Goal: Find specific page/section: Find specific page/section

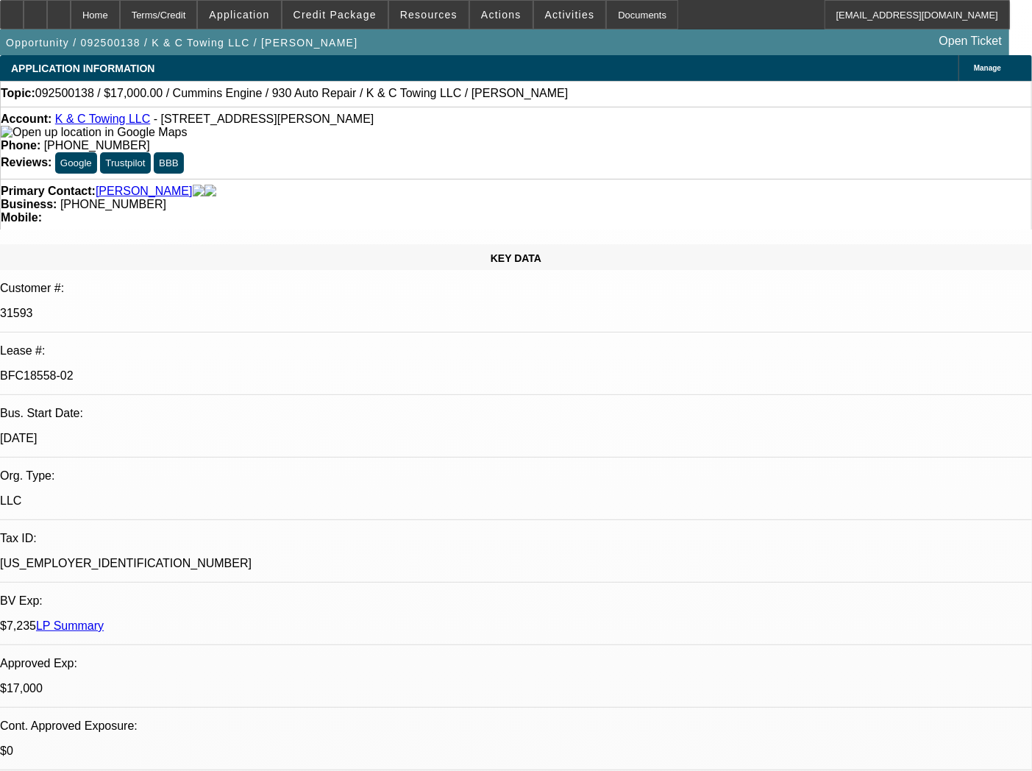
select select "0"
select select "2"
select select "0"
select select "6"
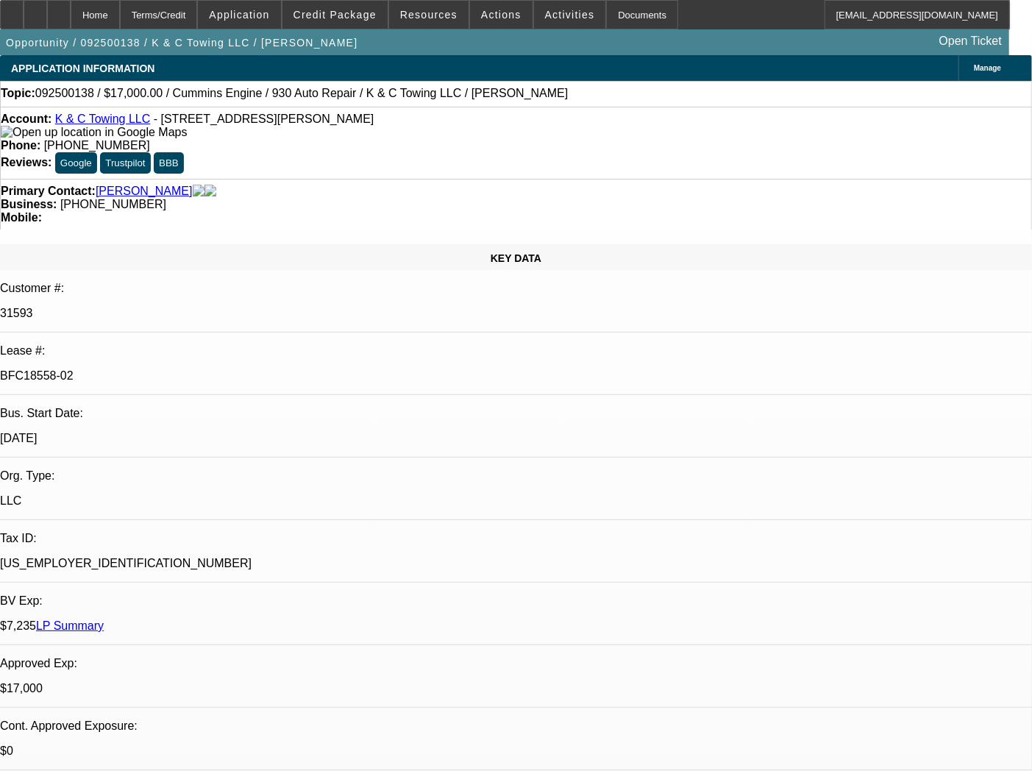
select select "0"
select select "2"
select select "0"
select select "6"
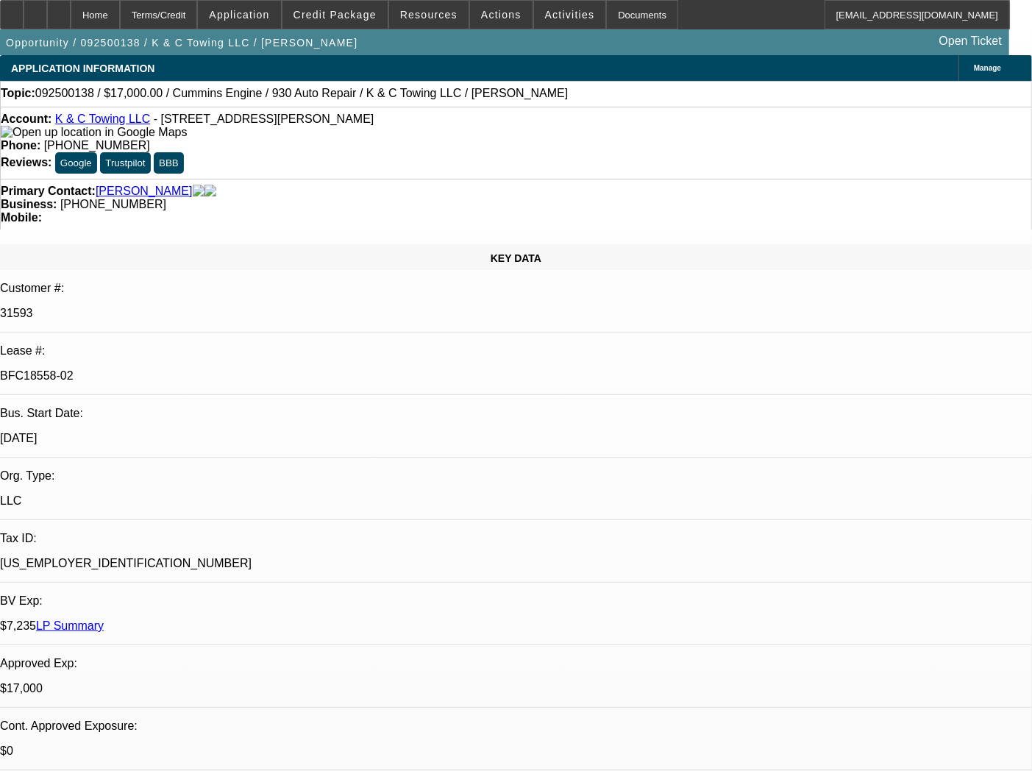
select select "0"
select select "2"
select select "0"
select select "6"
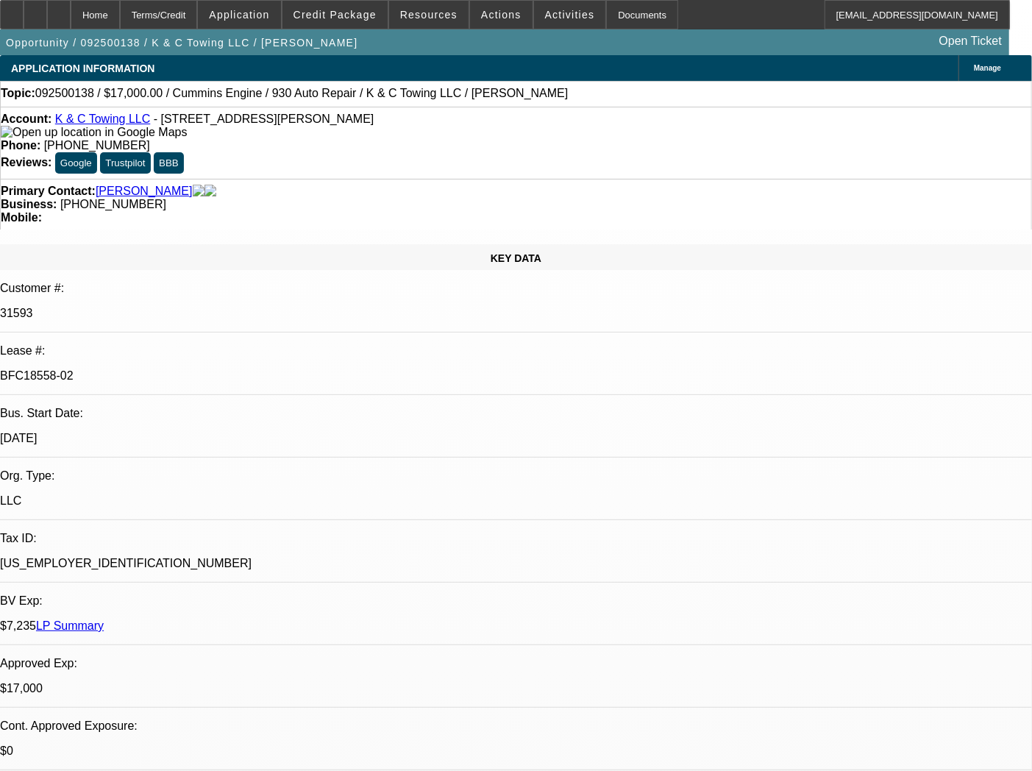
select select "0"
select select "2"
select select "0"
select select "6"
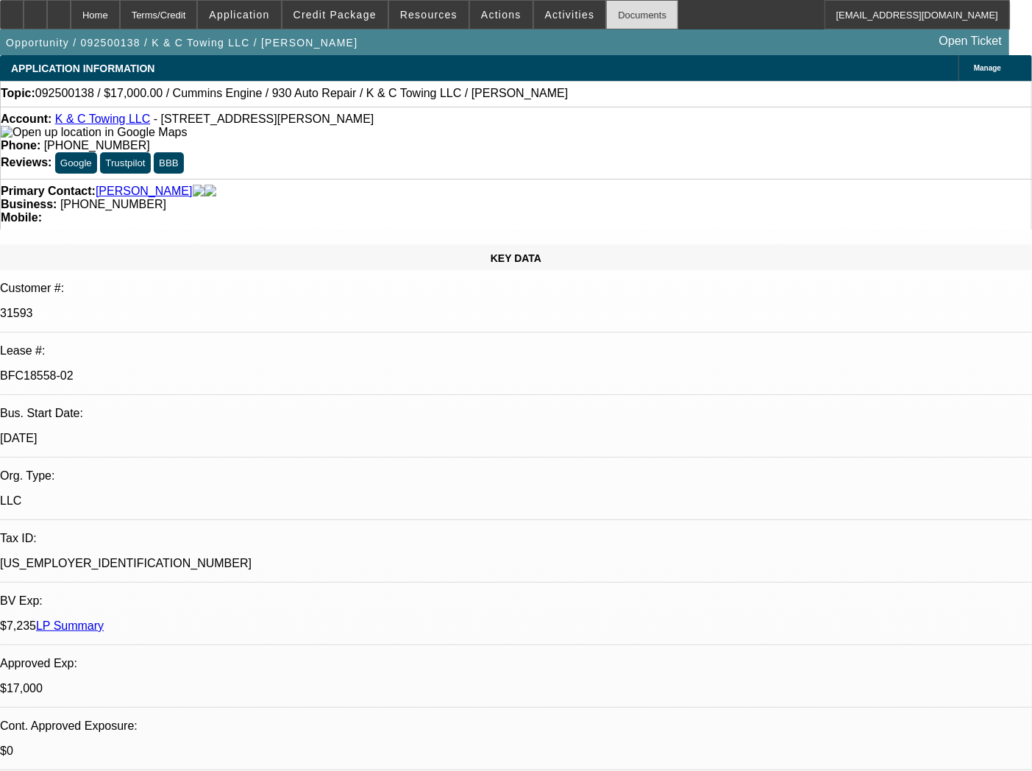
click at [631, 15] on div "Documents" at bounding box center [642, 14] width 72 height 29
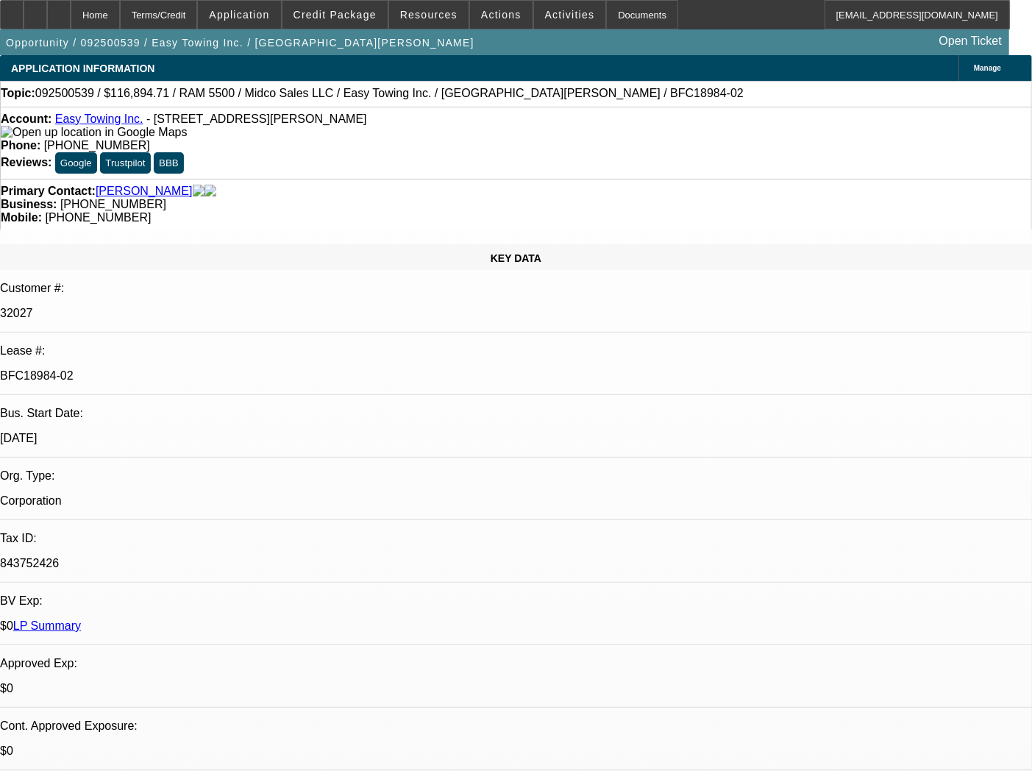
select select "0"
select select "2"
select select "0"
select select "6"
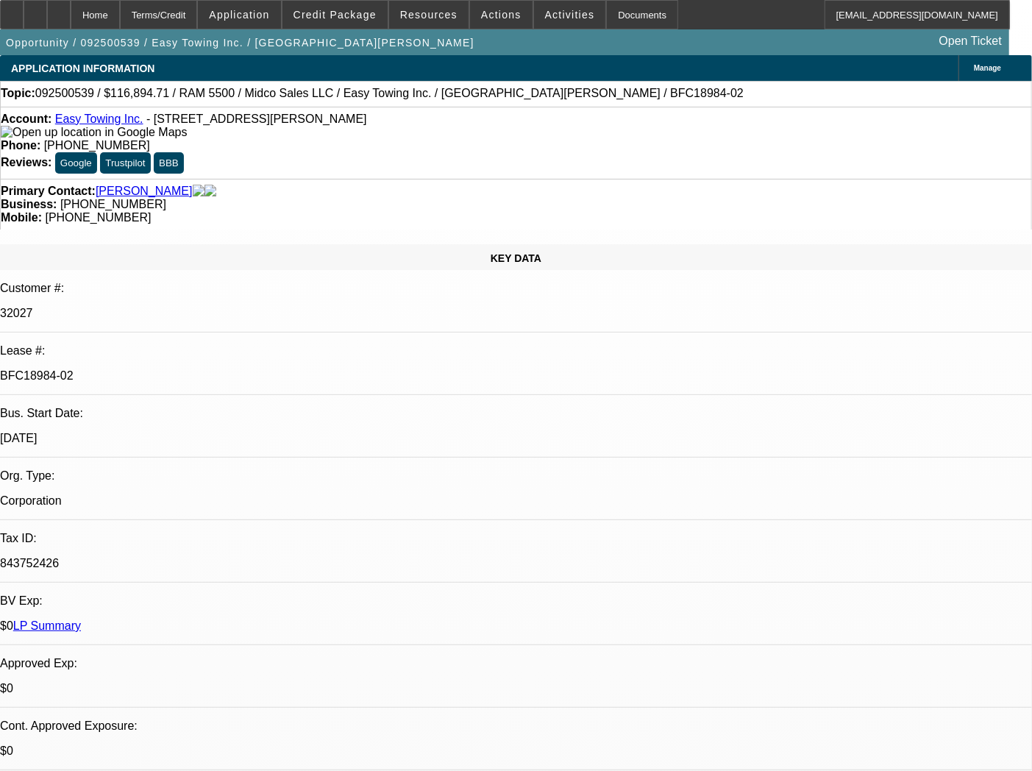
select select "0"
select select "2"
select select "0"
select select "6"
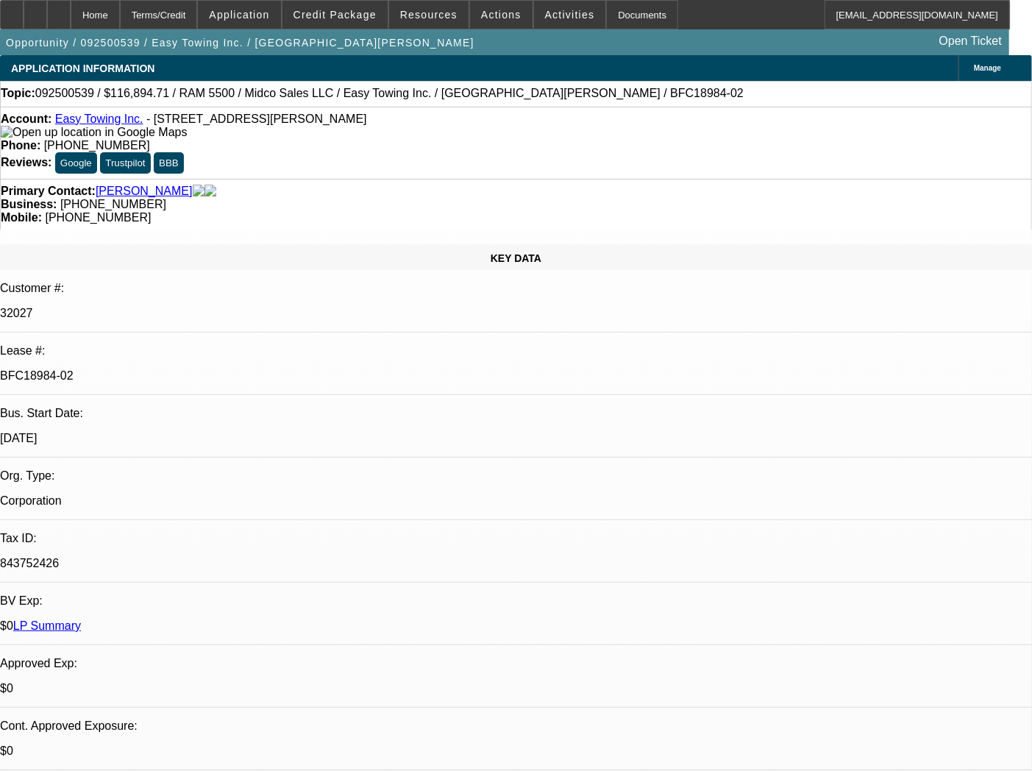
select select "0"
select select "2"
select select "0"
select select "6"
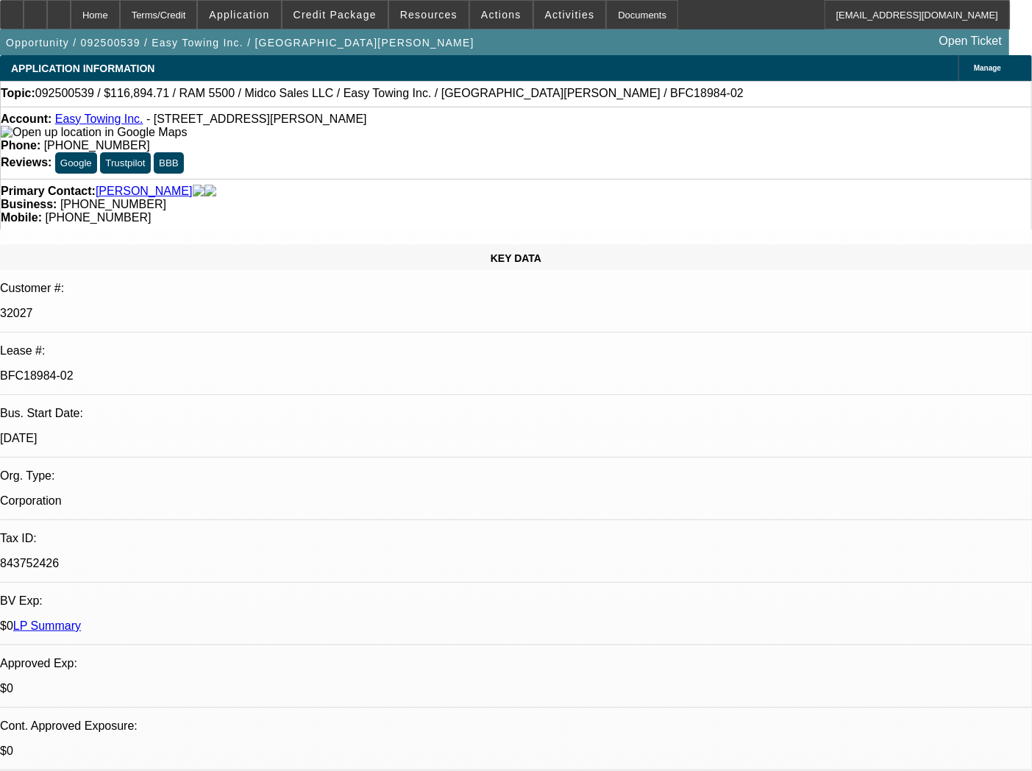
select select "0"
select select "2"
select select "0"
select select "6"
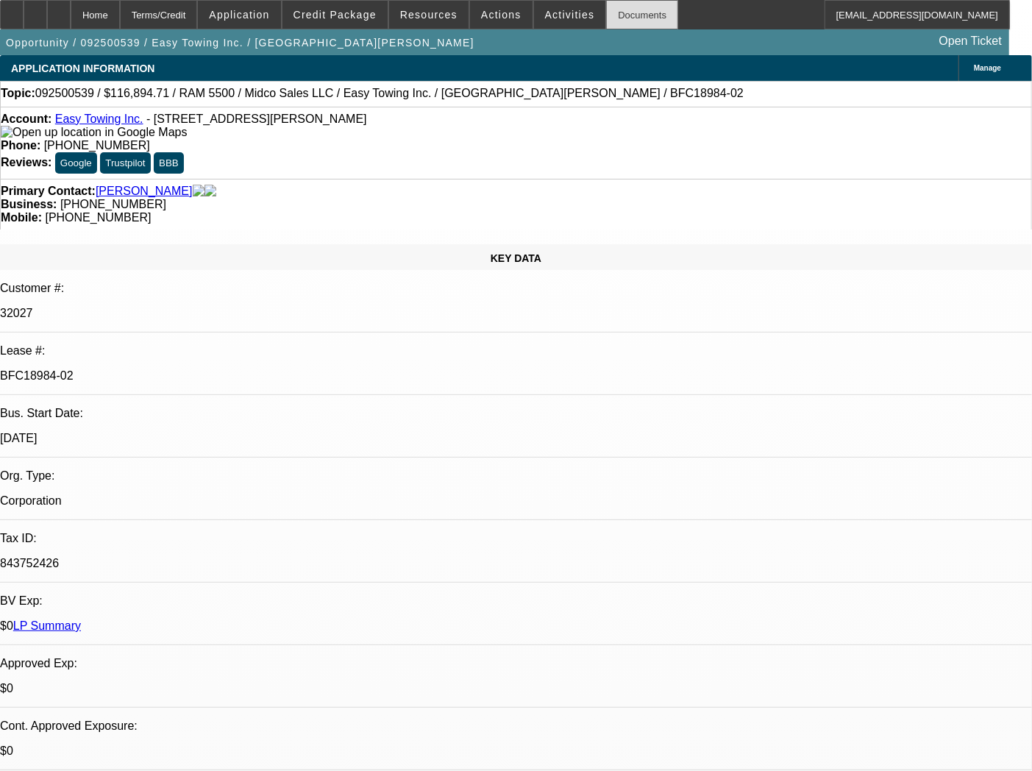
click at [628, 12] on div "Documents" at bounding box center [642, 14] width 72 height 29
